Goal: Task Accomplishment & Management: Manage account settings

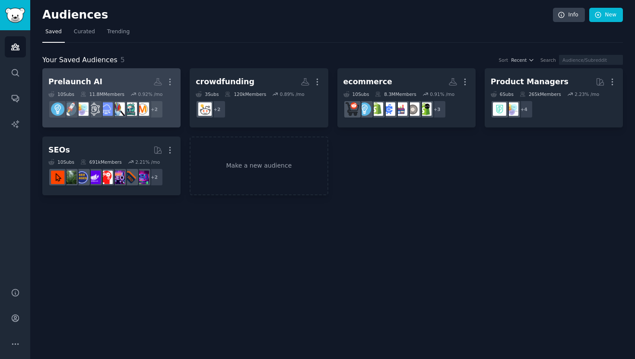
click at [135, 75] on h2 "Prelaunch AI More" at bounding box center [111, 81] width 126 height 15
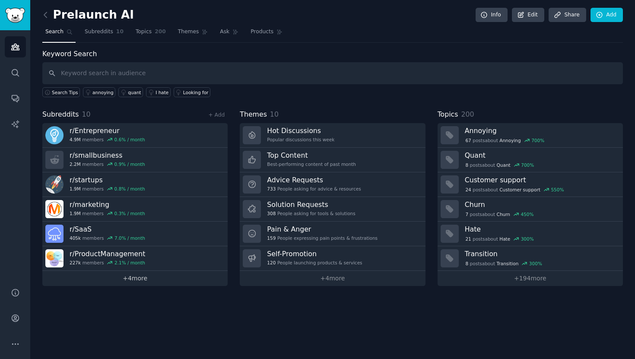
click at [129, 281] on link "+ 4 more" at bounding box center [134, 278] width 185 height 15
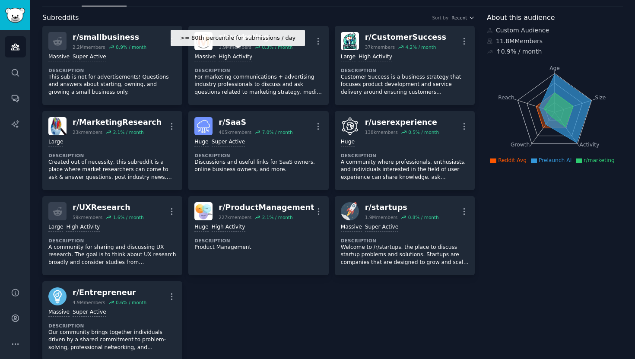
scroll to position [35, 0]
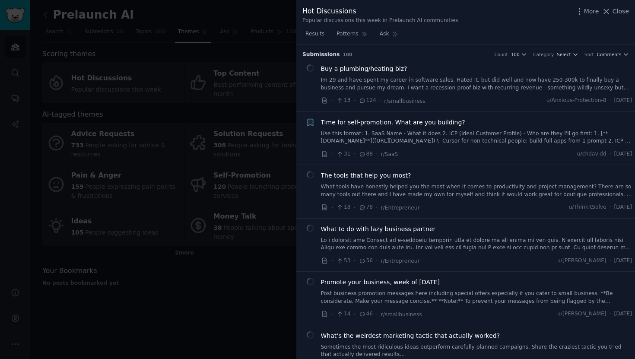
click at [265, 87] on div at bounding box center [317, 179] width 635 height 359
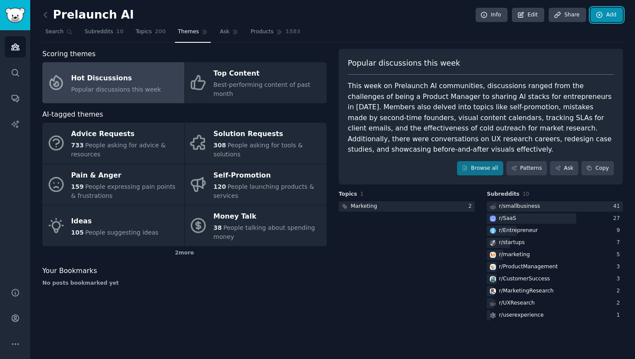
click at [606, 20] on link "Add" at bounding box center [607, 15] width 32 height 15
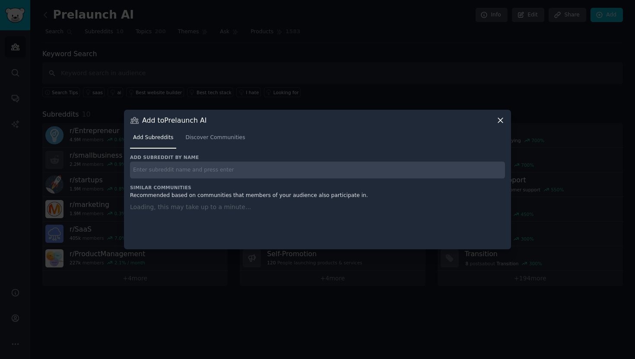
click at [279, 162] on input "text" at bounding box center [317, 170] width 375 height 17
paste input "r/growmybusiness"
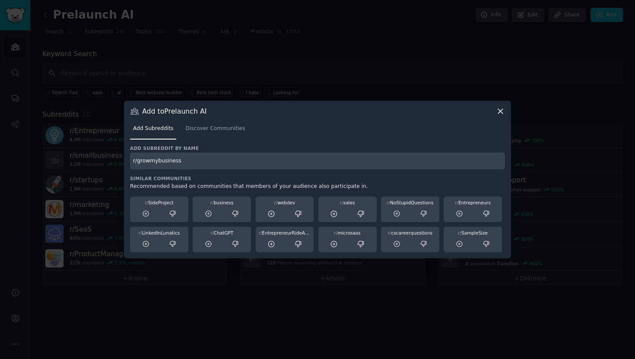
drag, startPoint x: 137, startPoint y: 161, endPoint x: 120, endPoint y: 161, distance: 16.4
click at [120, 161] on div "​ Add to Prelaunch AI Add Subreddits Discover Communities Add subreddit by name…" at bounding box center [317, 179] width 629 height 359
type input "growmybusiness"
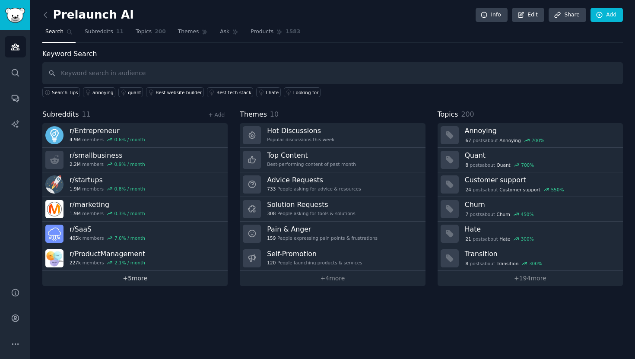
click at [144, 281] on link "+ 5 more" at bounding box center [134, 278] width 185 height 15
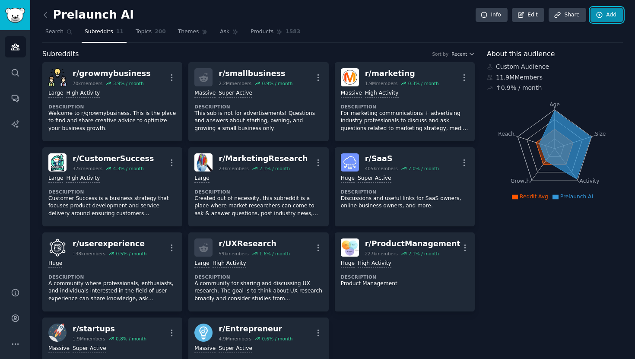
click at [601, 20] on link "Add" at bounding box center [607, 15] width 32 height 15
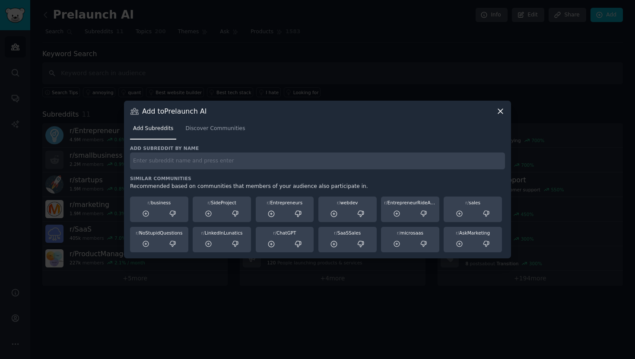
click at [324, 161] on input "text" at bounding box center [317, 161] width 375 height 17
type input "founder"
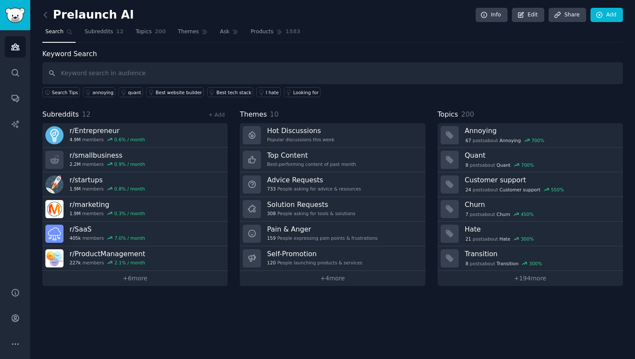
click at [151, 288] on div "Prelaunch AI Info Edit Share Add Search Subreddits 12 Topics 200 Themes Ask Pro…" at bounding box center [332, 179] width 605 height 359
click at [151, 282] on link "+ 6 more" at bounding box center [134, 278] width 185 height 15
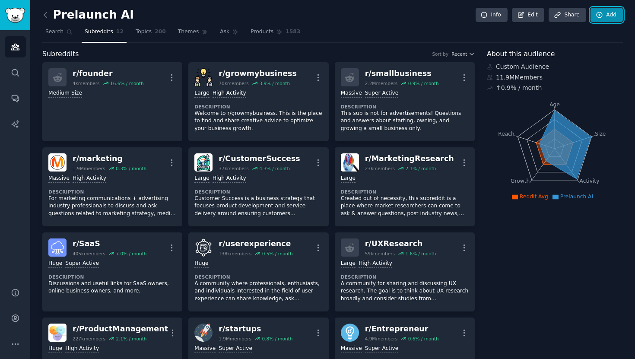
click at [608, 16] on link "Add" at bounding box center [607, 15] width 32 height 15
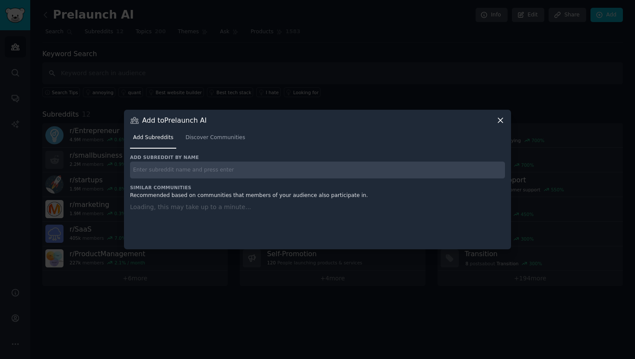
click at [370, 169] on input "text" at bounding box center [317, 170] width 375 height 17
paste input "leanstartup"
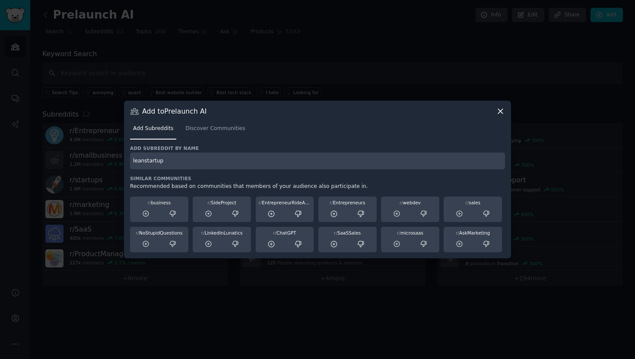
type input "leanstartup"
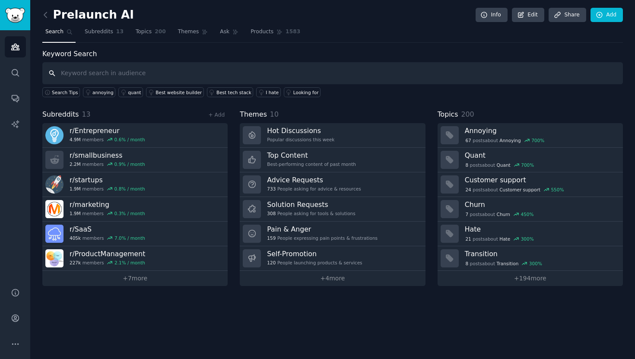
click at [223, 63] on input "text" at bounding box center [332, 73] width 581 height 22
paste input "ProductManagementLeaders"
type input "ProductManagementLeaders"
click at [602, 18] on icon at bounding box center [600, 15] width 8 height 8
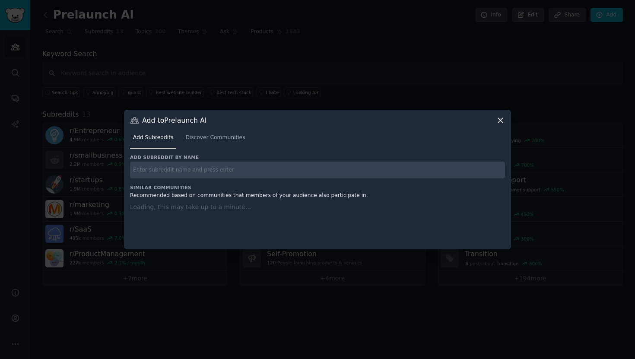
click at [210, 169] on input "text" at bounding box center [317, 170] width 375 height 17
paste input "ProductManagementLeaders"
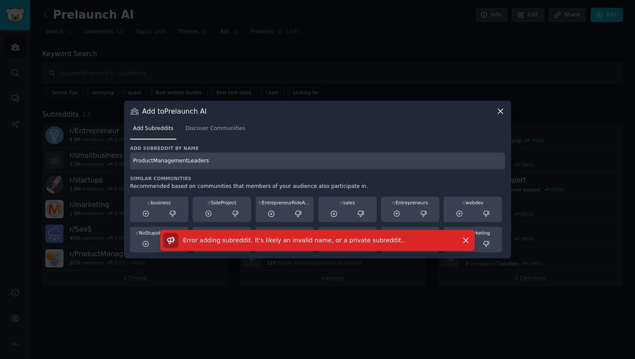
click at [219, 163] on input "ProductManagementLeaders" at bounding box center [317, 161] width 375 height 17
paste input "SaaS_Growth"
click at [223, 161] on input "SaaS_Growth" at bounding box center [317, 161] width 375 height 17
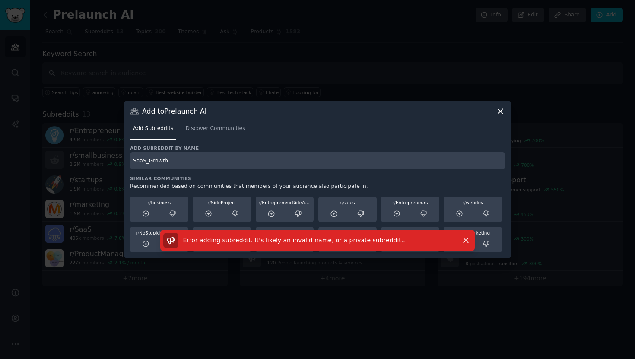
click at [223, 161] on input "SaaS_Growth" at bounding box center [317, 161] width 375 height 17
paste input "GrowthHacking"
type input "GrowthHacking"
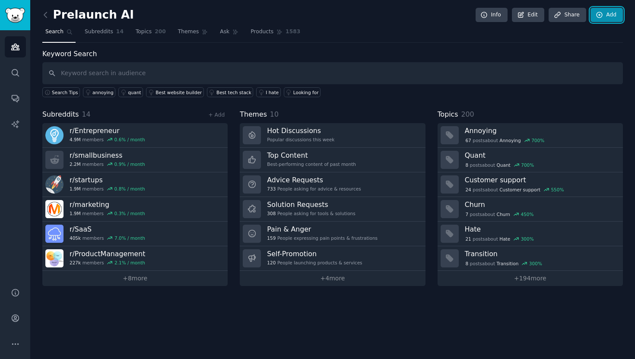
click at [602, 21] on link "Add" at bounding box center [607, 15] width 32 height 15
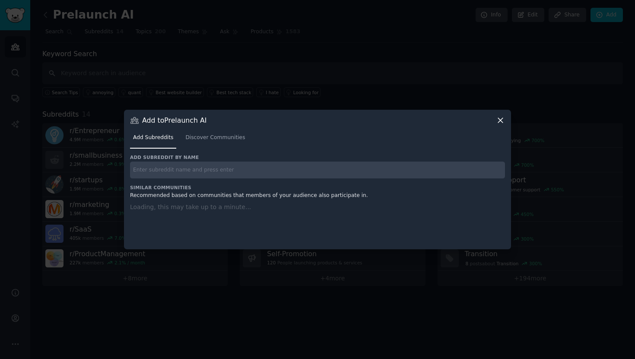
click at [362, 172] on input "text" at bounding box center [317, 170] width 375 height 17
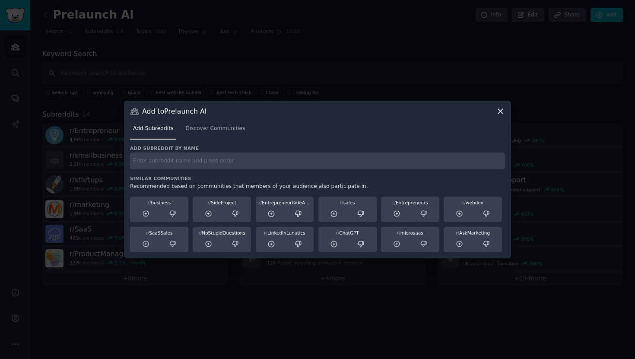
paste input "innovation"
type input "innovation"
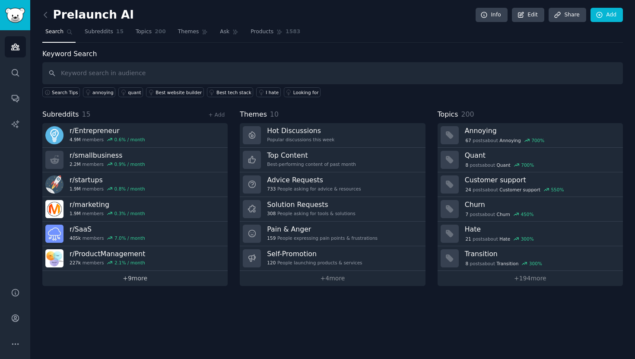
click at [111, 282] on link "+ 9 more" at bounding box center [134, 278] width 185 height 15
